Goal: Task Accomplishment & Management: Complete application form

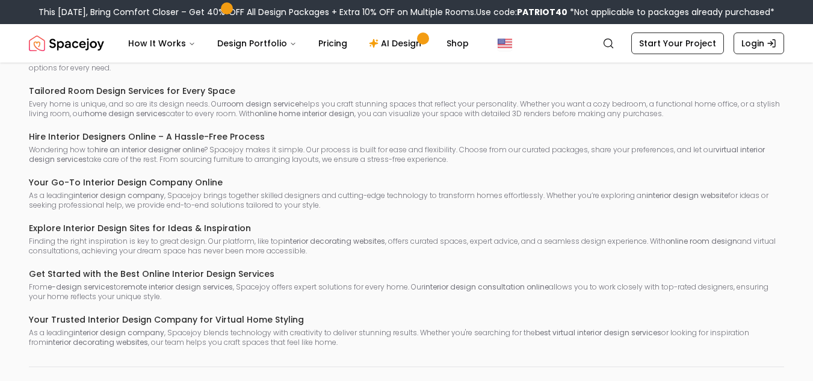
scroll to position [7528, 0]
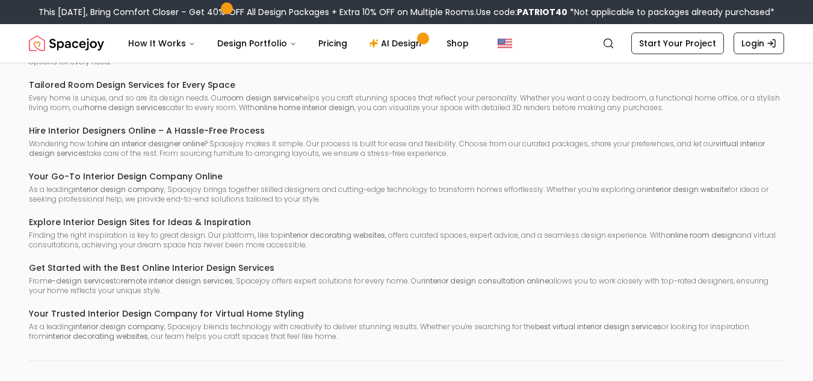
click at [95, 39] on img "Spacejoy" at bounding box center [66, 43] width 75 height 24
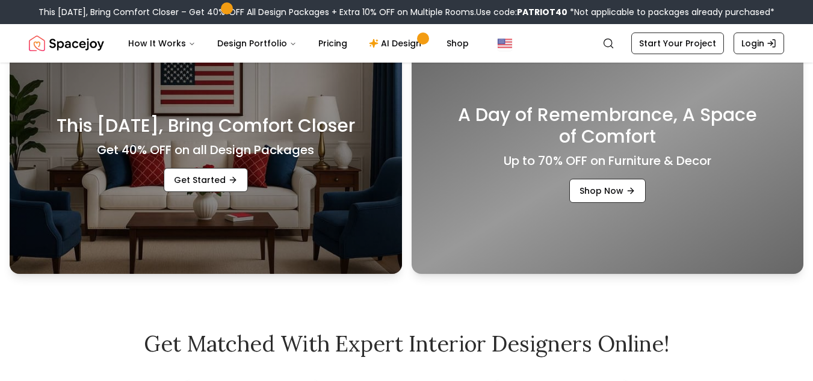
scroll to position [357, 0]
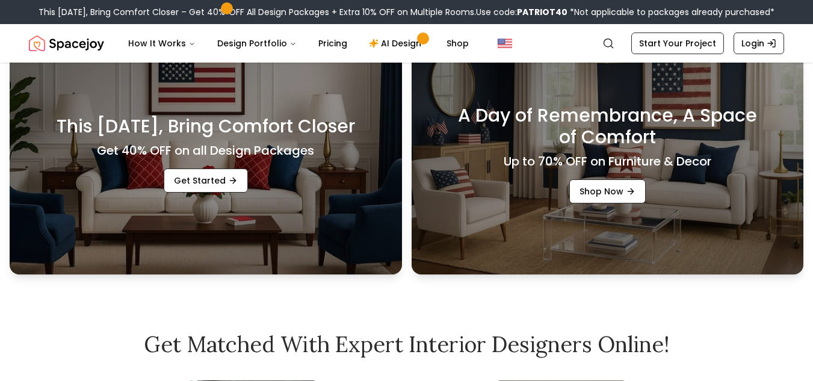
click at [332, 162] on div "This Patriot Day, Bring Comfort Closer Get 40% OFF on all Design Packages Get S…" at bounding box center [206, 154] width 392 height 241
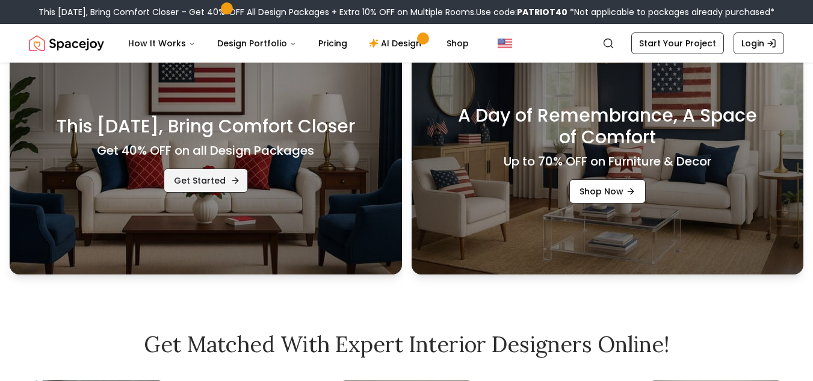
click at [201, 179] on link "Get Started" at bounding box center [206, 180] width 84 height 24
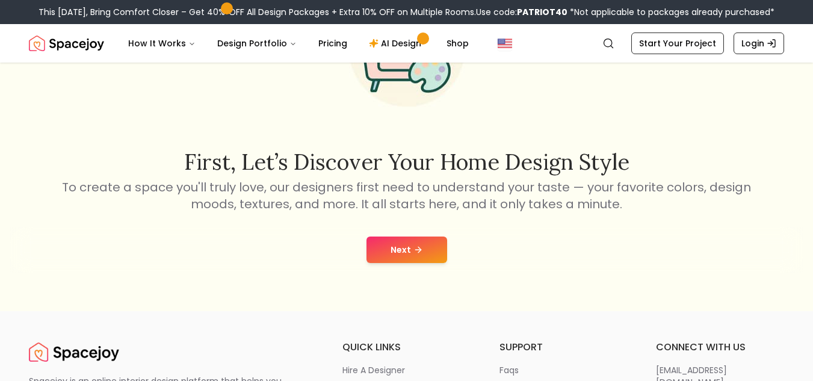
scroll to position [124, 0]
click at [401, 254] on button "Next" at bounding box center [406, 250] width 81 height 26
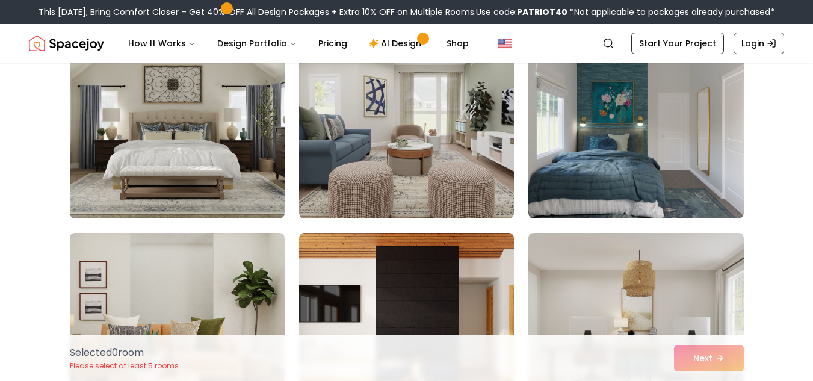
scroll to position [969, 0]
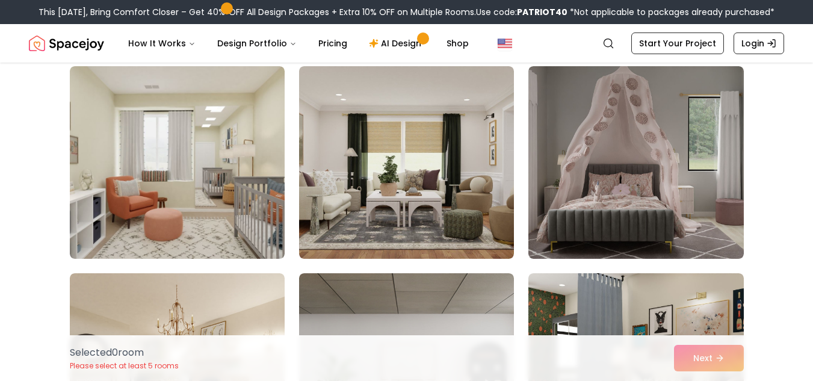
scroll to position [1345, 0]
